Goal: Task Accomplishment & Management: Use online tool/utility

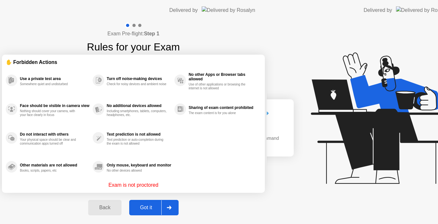
click at [161, 205] on div "Got it" at bounding box center [146, 207] width 30 height 6
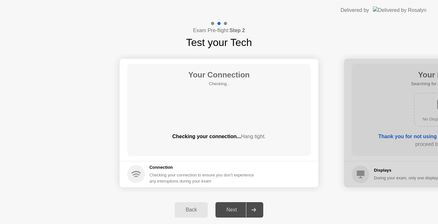
click at [255, 208] on icon at bounding box center [254, 210] width 4 height 4
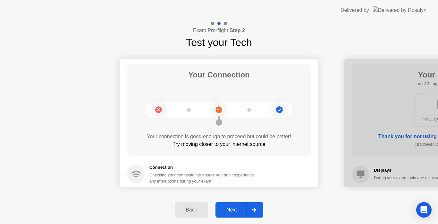
click at [254, 207] on div at bounding box center [253, 209] width 15 height 15
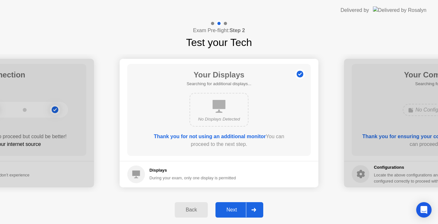
click at [254, 207] on div at bounding box center [253, 209] width 15 height 15
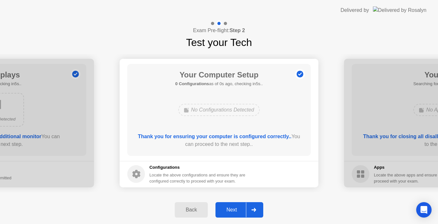
click at [241, 205] on button "Next" at bounding box center [240, 209] width 48 height 15
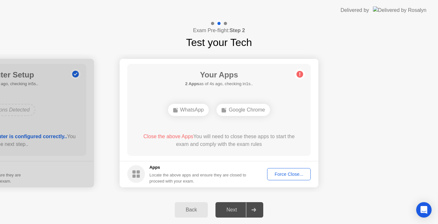
click at [289, 171] on div "Force Close..." at bounding box center [289, 173] width 39 height 5
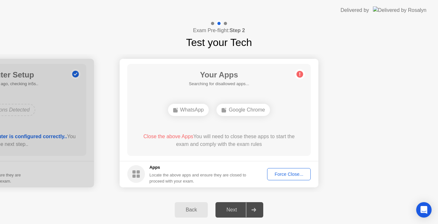
click at [284, 168] on footer "Apps Locate the above apps and ensure they are closed to proceed with your exam…" at bounding box center [219, 174] width 199 height 26
click at [286, 170] on button "Force Close..." at bounding box center [289, 174] width 44 height 12
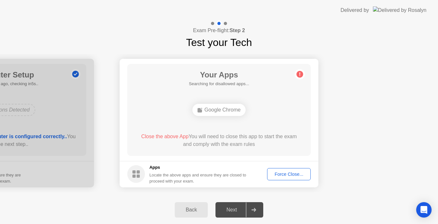
click at [291, 171] on div "Force Close..." at bounding box center [289, 173] width 39 height 5
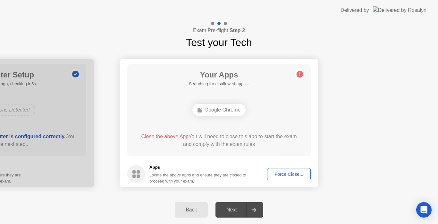
click at [292, 181] on footer "Apps Locate the above apps and ensure they are closed to proceed with your exam…" at bounding box center [219, 174] width 199 height 26
click at [293, 175] on div "Force Close..." at bounding box center [289, 173] width 39 height 5
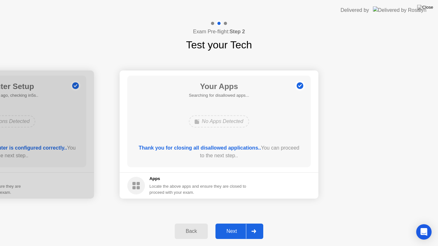
click at [235, 223] on button "Next" at bounding box center [240, 231] width 48 height 15
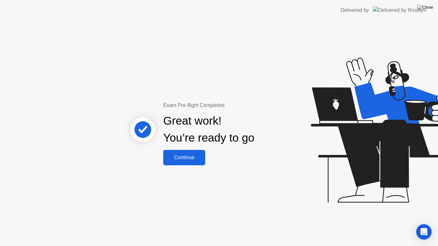
click at [195, 159] on div "Continue" at bounding box center [184, 158] width 38 height 6
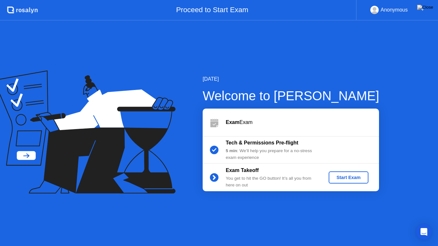
click at [343, 175] on div "Start Exam" at bounding box center [349, 177] width 34 height 5
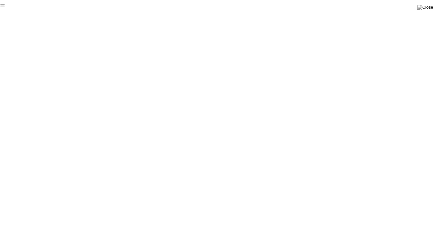
click div "End Proctoring Session"
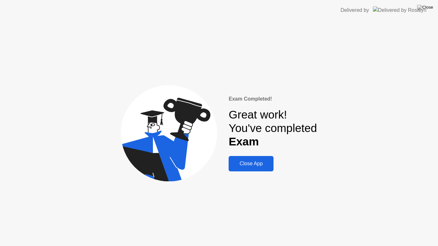
click at [263, 161] on div "Close App" at bounding box center [251, 164] width 41 height 6
